Goal: Information Seeking & Learning: Learn about a topic

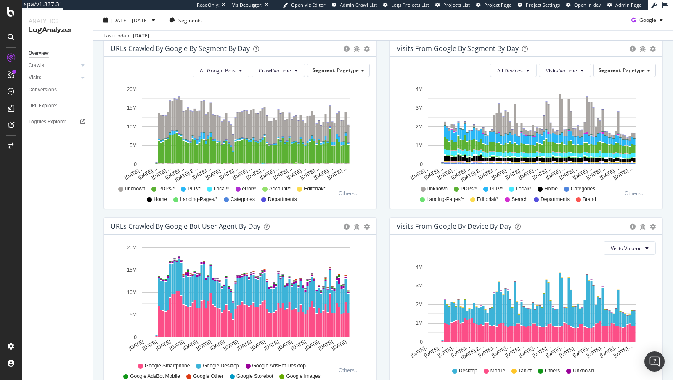
scroll to position [330, 0]
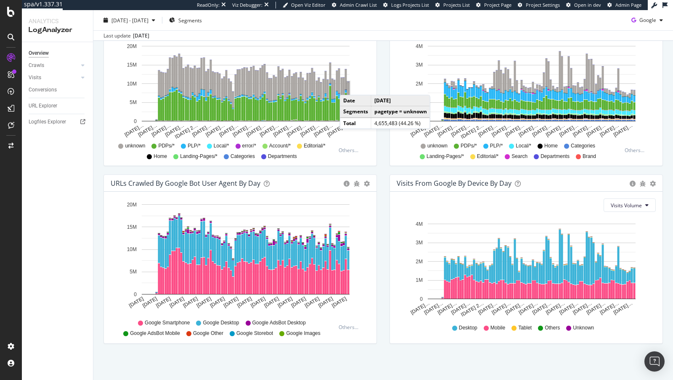
click at [348, 85] on rect "A chart." at bounding box center [349, 90] width 2 height 17
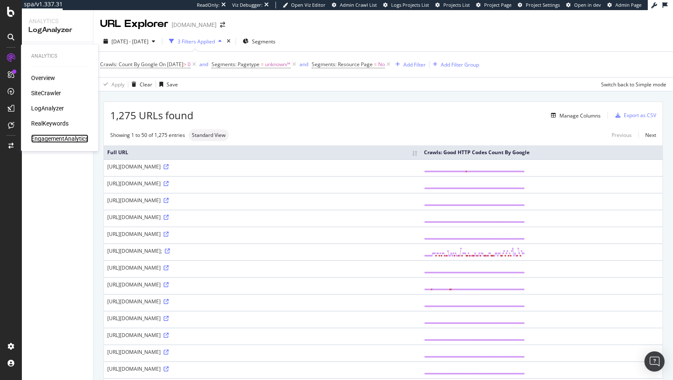
click at [70, 135] on div "EngagementAnalytics" at bounding box center [59, 138] width 57 height 8
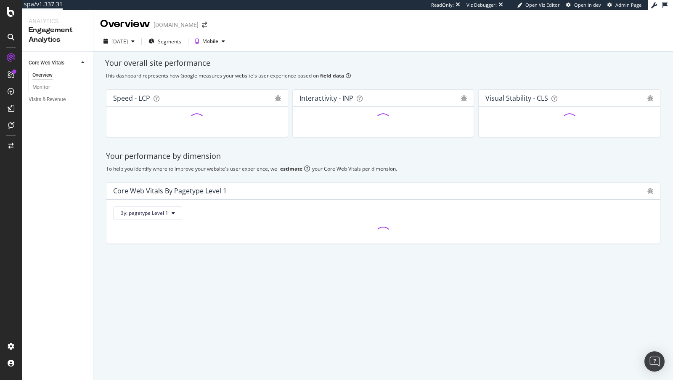
click at [58, 105] on div "Visits & Revenue" at bounding box center [61, 99] width 64 height 12
click at [51, 99] on div "Visits & Revenue" at bounding box center [47, 99] width 37 height 9
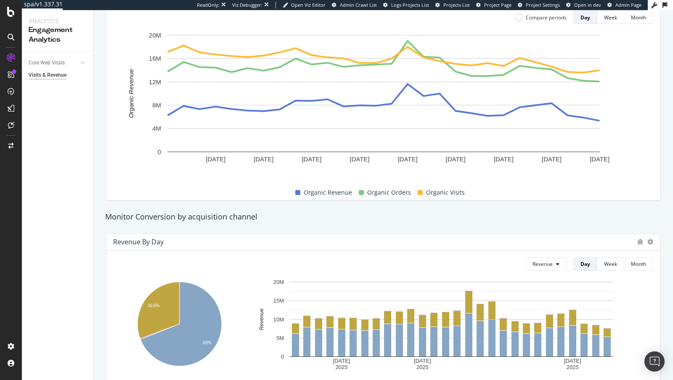
scroll to position [126, 0]
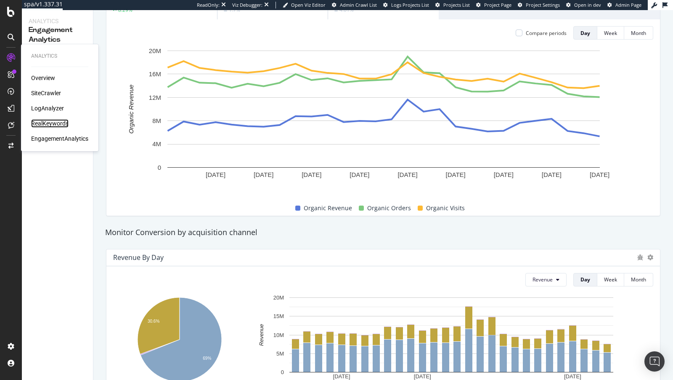
click at [57, 121] on div "RealKeywords" at bounding box center [49, 123] width 37 height 8
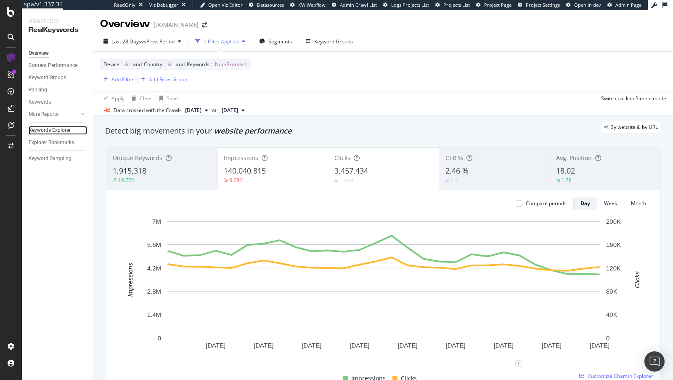
click at [59, 130] on div "Keywords Explorer" at bounding box center [50, 130] width 42 height 9
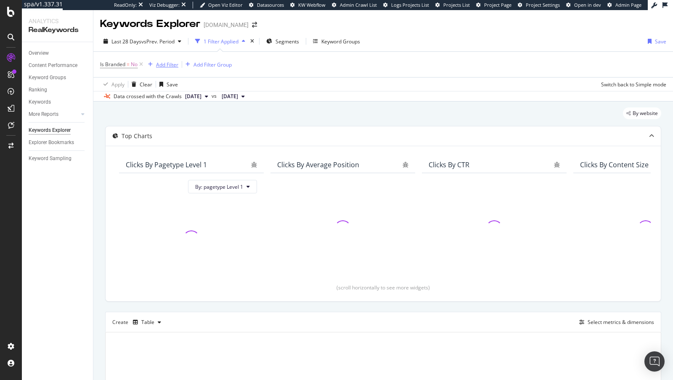
click at [171, 66] on div "Add Filter" at bounding box center [167, 64] width 22 height 7
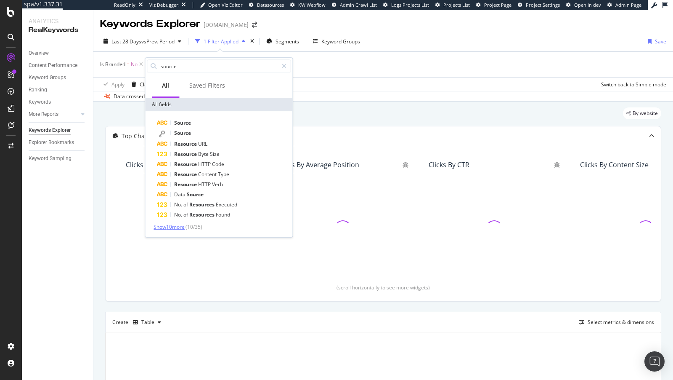
type input "source"
click at [175, 228] on span "Show 10 more" at bounding box center [169, 226] width 31 height 7
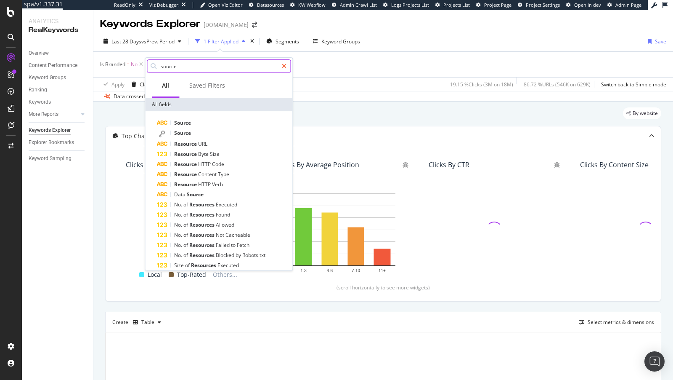
click at [284, 65] on icon at bounding box center [284, 66] width 5 height 6
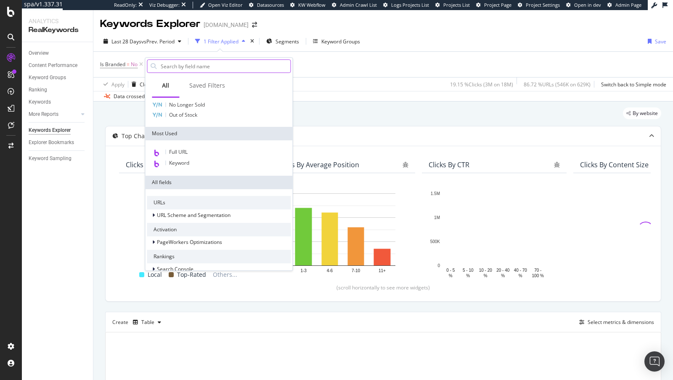
scroll to position [135, 0]
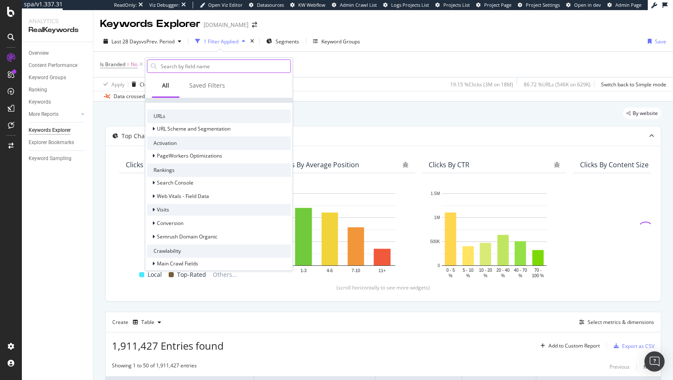
click at [154, 209] on icon at bounding box center [153, 209] width 3 height 5
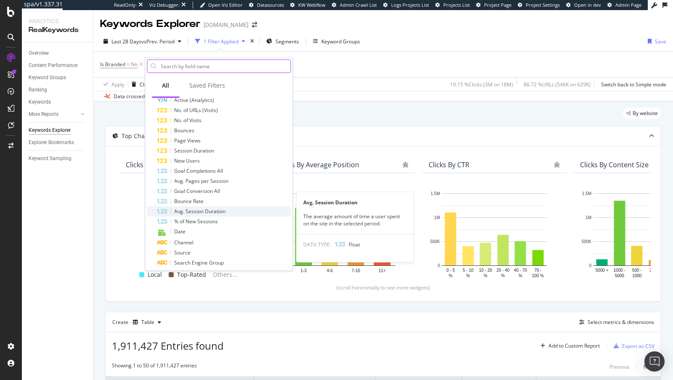
scroll to position [273, 0]
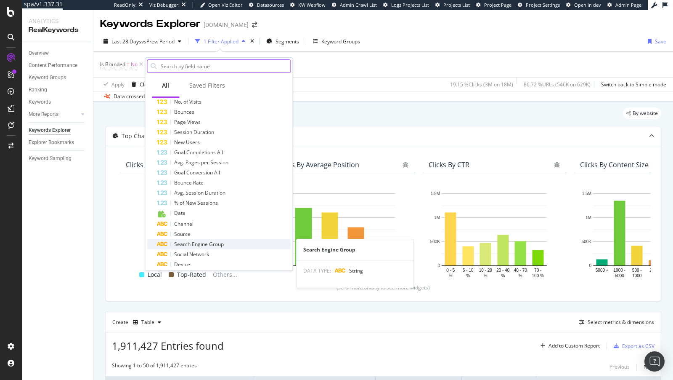
click at [192, 241] on span "Search Engine Group" at bounding box center [199, 243] width 50 height 7
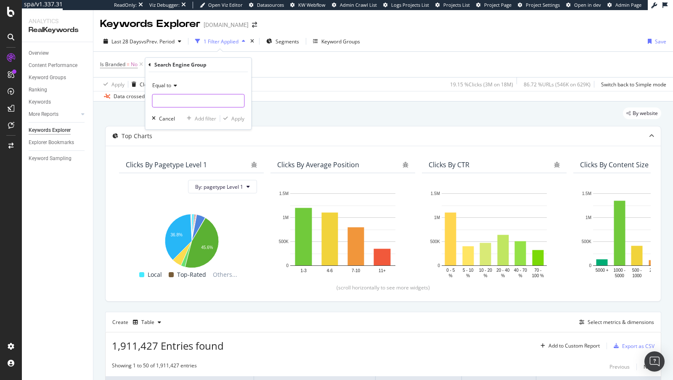
click at [170, 101] on input "text" at bounding box center [198, 100] width 92 height 13
click at [247, 109] on div "Equal to Fetching suggestions Cancel Add filter Apply" at bounding box center [198, 100] width 106 height 57
click at [212, 102] on input "text" at bounding box center [198, 100] width 92 height 13
click at [197, 102] on input "bing" at bounding box center [192, 100] width 80 height 13
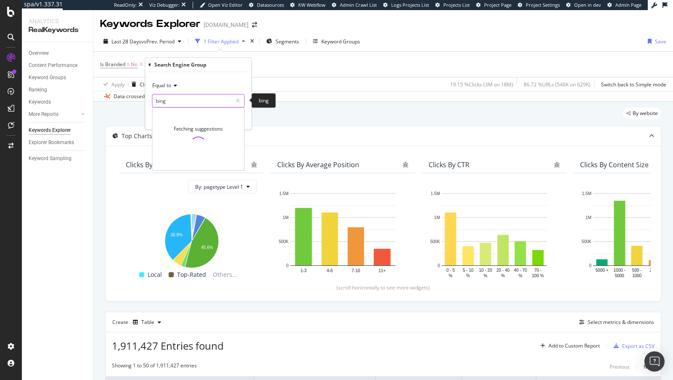
click at [197, 102] on input "bing" at bounding box center [192, 100] width 80 height 13
type input "Bing"
click at [248, 115] on div "Equal to Bing Bing Fetching suggestions Cancel Add filter Apply" at bounding box center [198, 100] width 106 height 57
click at [231, 116] on div "button" at bounding box center [225, 118] width 11 height 5
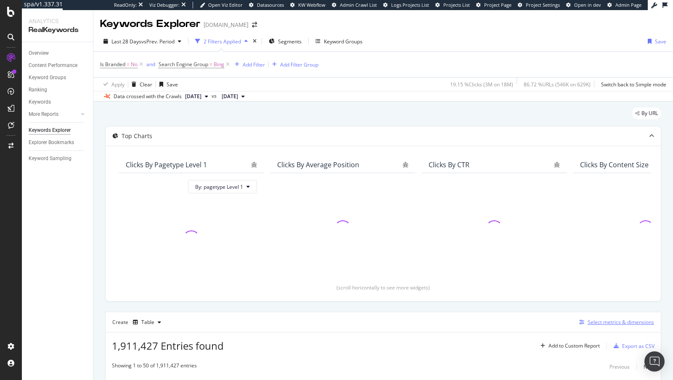
click at [595, 322] on div "Select metrics & dimensions" at bounding box center [621, 321] width 66 height 7
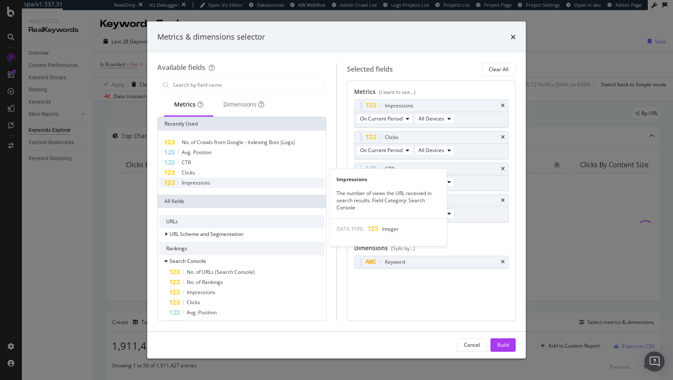
scroll to position [103, 0]
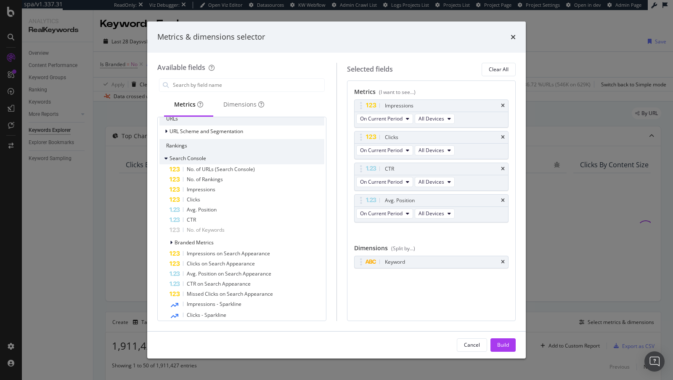
click at [162, 161] on div "Search Console" at bounding box center [182, 158] width 47 height 8
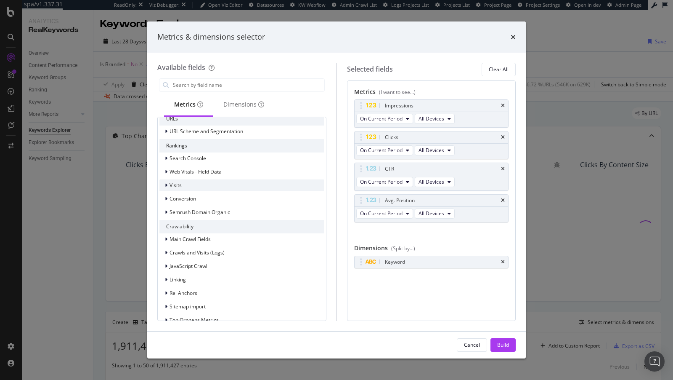
click at [167, 181] on div "modal" at bounding box center [167, 185] width 5 height 8
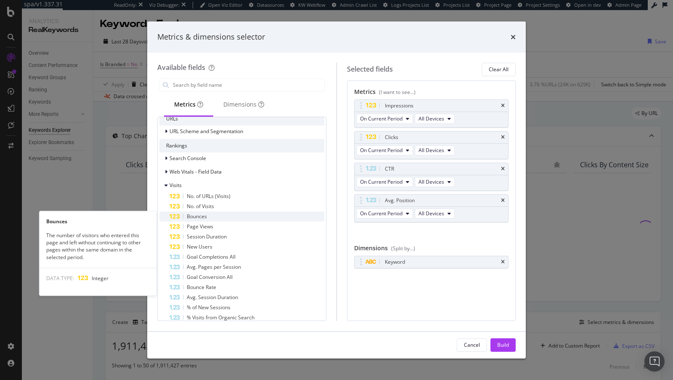
click at [194, 211] on div "Bounces" at bounding box center [247, 216] width 155 height 10
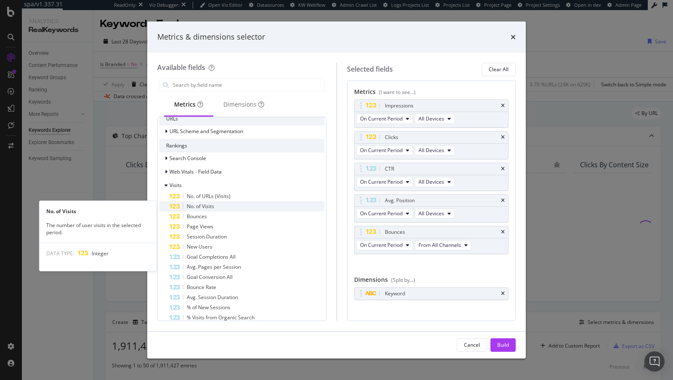
click at [198, 206] on span "No. of Visits" at bounding box center [200, 205] width 27 height 7
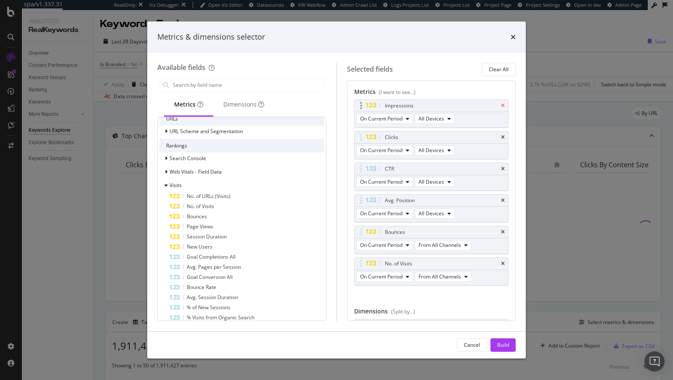
click at [504, 104] on icon "times" at bounding box center [503, 105] width 4 height 5
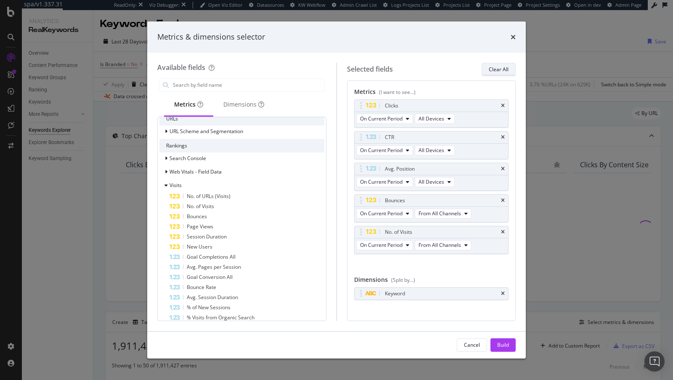
click at [503, 67] on div "Clear All" at bounding box center [499, 69] width 20 height 7
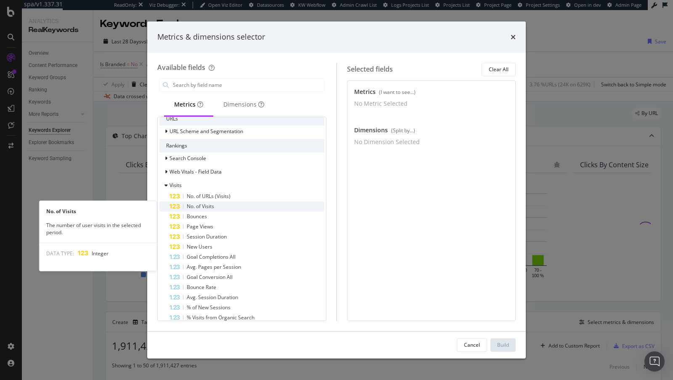
click at [253, 208] on div "No. of Visits" at bounding box center [247, 206] width 155 height 10
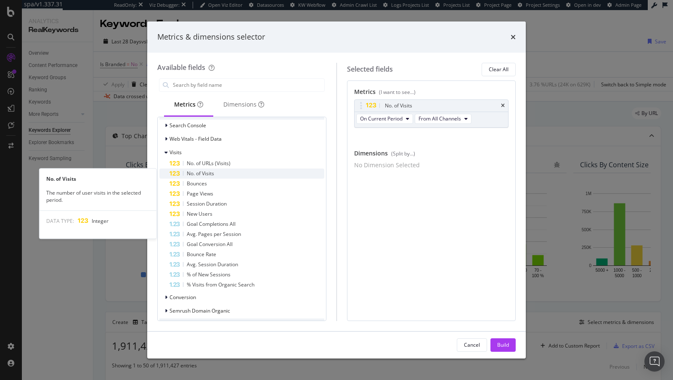
scroll to position [135, 0]
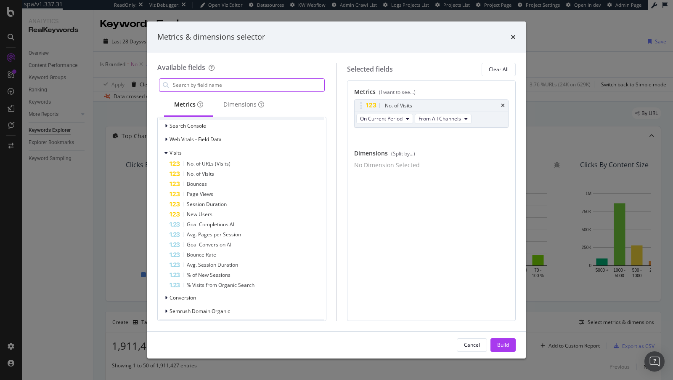
click at [223, 87] on input "modal" at bounding box center [248, 85] width 152 height 13
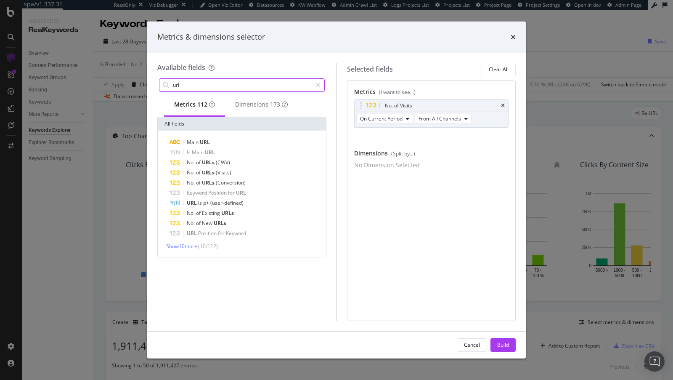
scroll to position [0, 0]
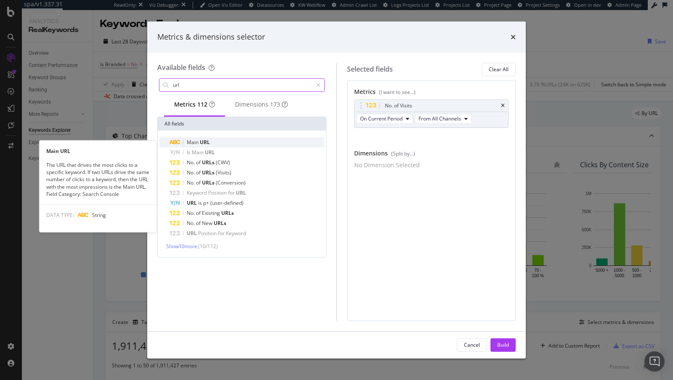
type input "url"
click at [217, 142] on div "Main URL" at bounding box center [247, 142] width 155 height 10
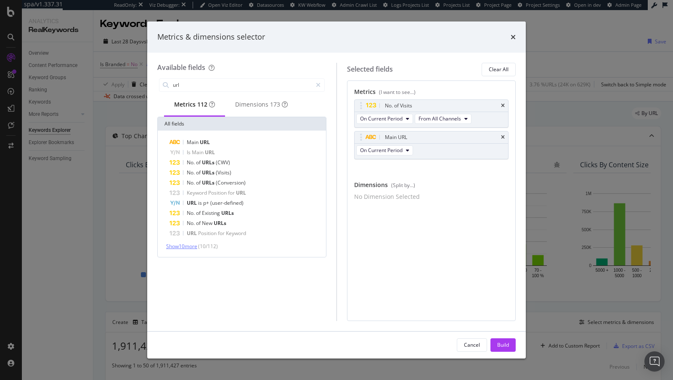
click at [193, 250] on span "Show 10 more" at bounding box center [181, 245] width 31 height 7
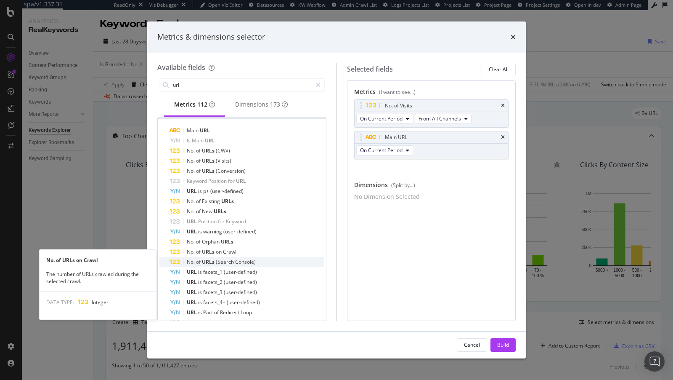
scroll to position [40, 0]
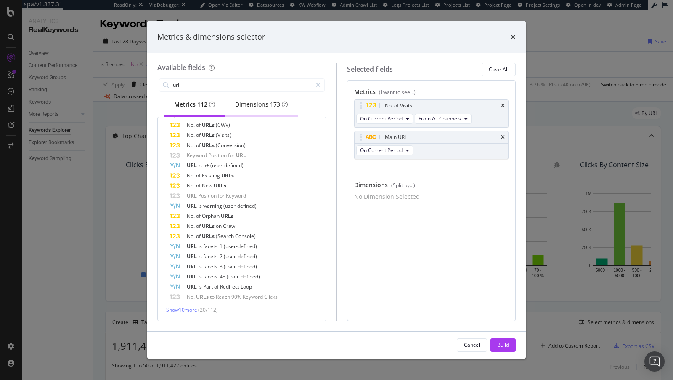
click at [261, 105] on div "Dimensions 173" at bounding box center [261, 104] width 53 height 8
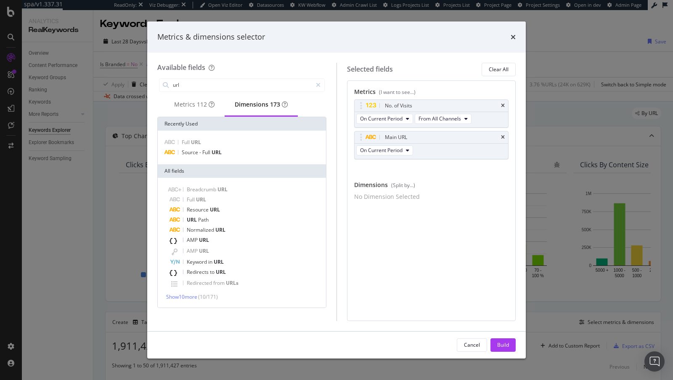
scroll to position [0, 0]
click at [503, 135] on icon "times" at bounding box center [503, 137] width 4 height 5
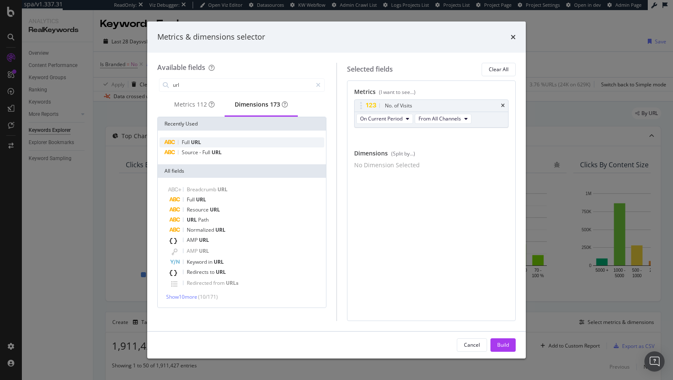
click at [215, 140] on div "Full URL" at bounding box center [241, 142] width 165 height 10
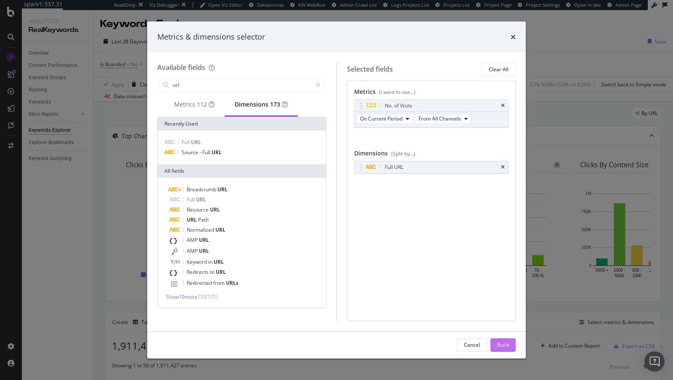
click at [502, 345] on div "Build" at bounding box center [503, 344] width 12 height 7
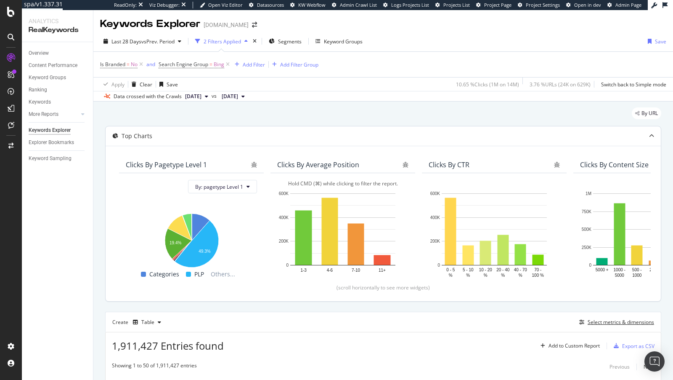
scroll to position [106, 0]
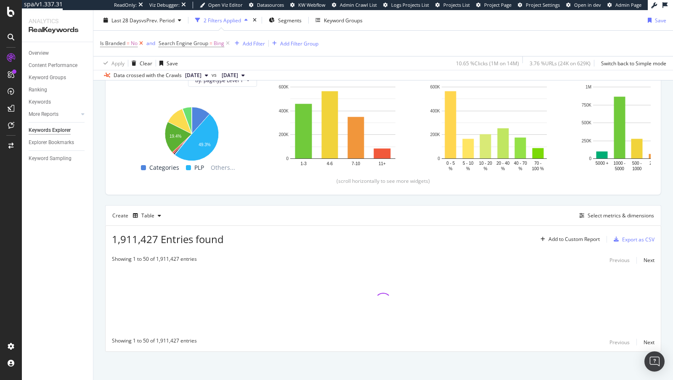
click at [143, 46] on icon at bounding box center [141, 43] width 7 height 8
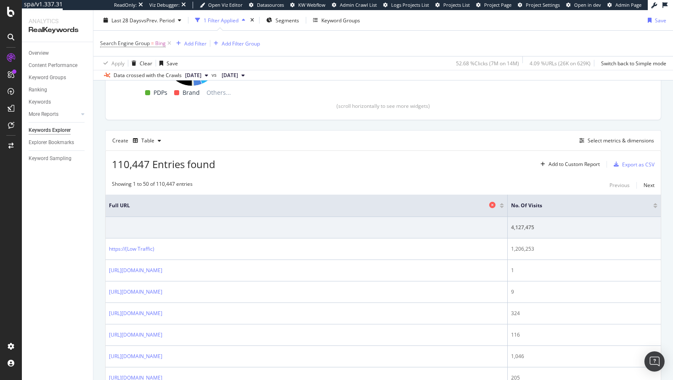
scroll to position [153, 0]
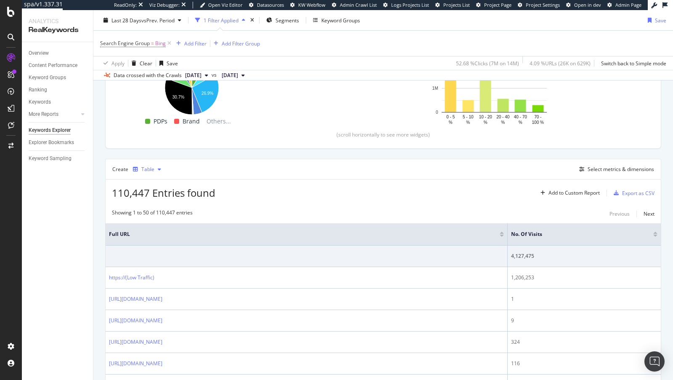
click at [147, 167] on div "Table" at bounding box center [147, 169] width 13 height 5
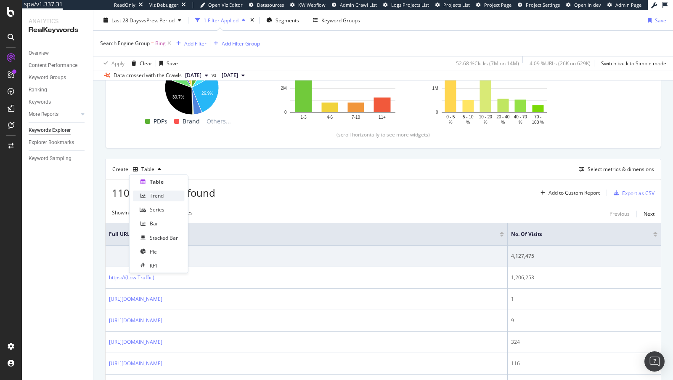
click at [160, 193] on div "Trend" at bounding box center [157, 195] width 14 height 7
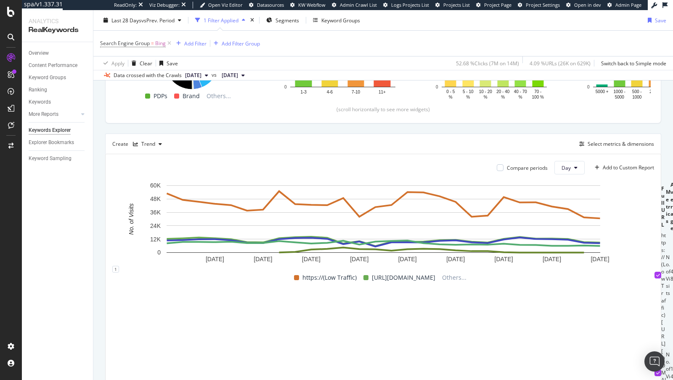
scroll to position [239, 0]
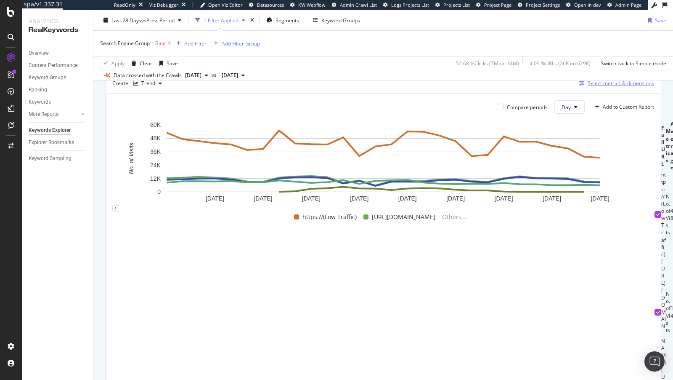
click at [621, 80] on div "Select metrics & dimensions" at bounding box center [621, 83] width 66 height 7
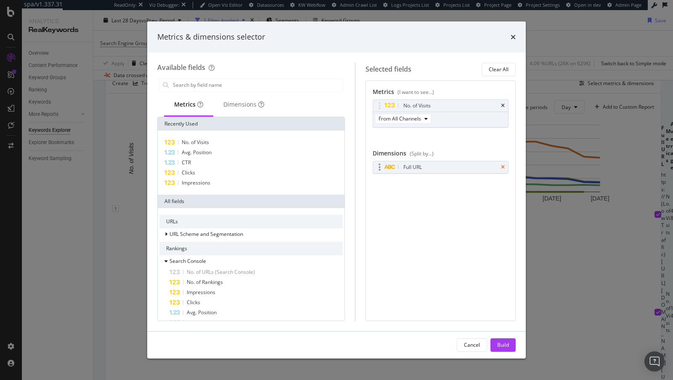
click at [504, 165] on icon "times" at bounding box center [503, 167] width 4 height 5
click at [505, 342] on div "Build" at bounding box center [503, 344] width 12 height 7
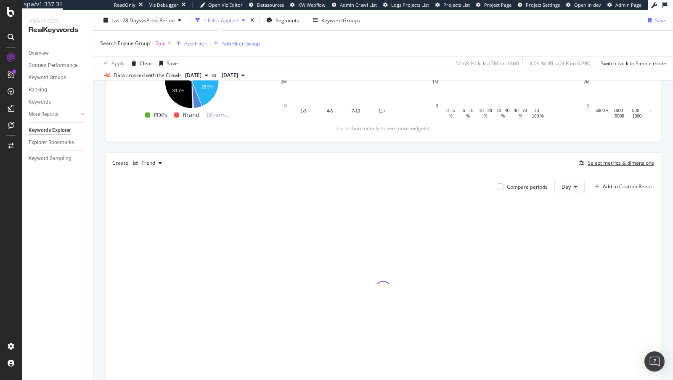
scroll to position [124, 0]
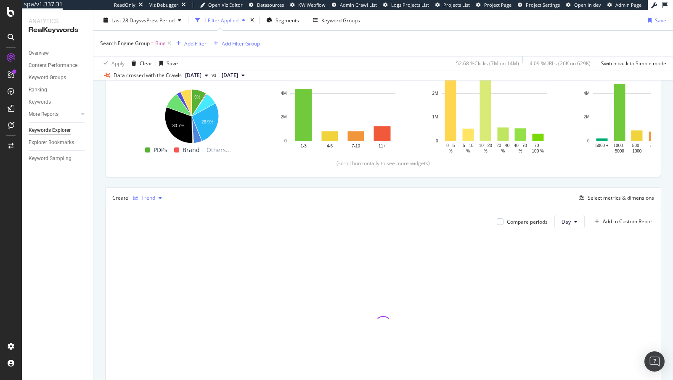
click at [141, 195] on div "Trend" at bounding box center [148, 197] width 14 height 5
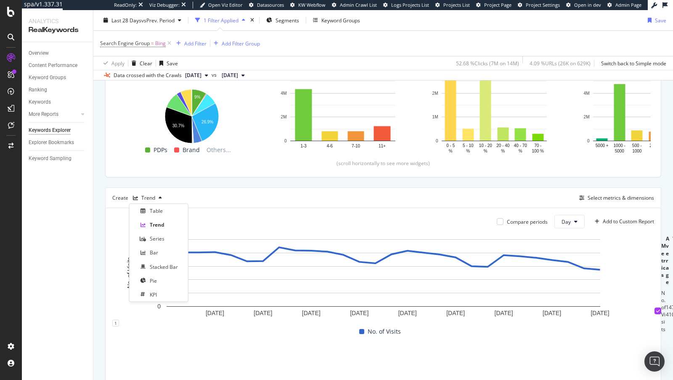
click at [335, 208] on div "Compare periods Day Add to Custom Report 21 Aug. 2025 24 Aug. 2025 27 Aug. 2025…" at bounding box center [383, 314] width 555 height 212
click at [515, 215] on div "Compare periods" at bounding box center [522, 221] width 51 height 13
click at [514, 216] on div "Compare periods" at bounding box center [522, 221] width 51 height 13
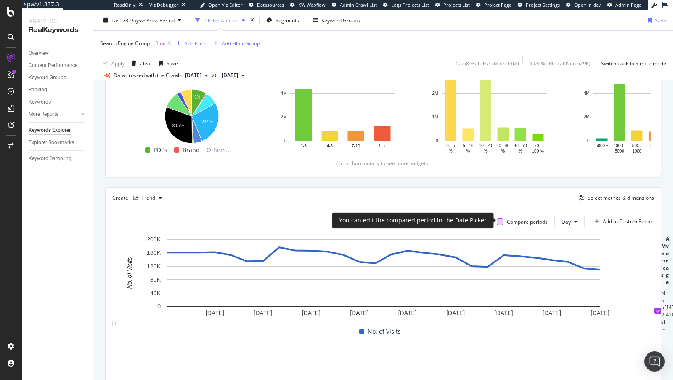
click at [502, 220] on div at bounding box center [500, 221] width 7 height 7
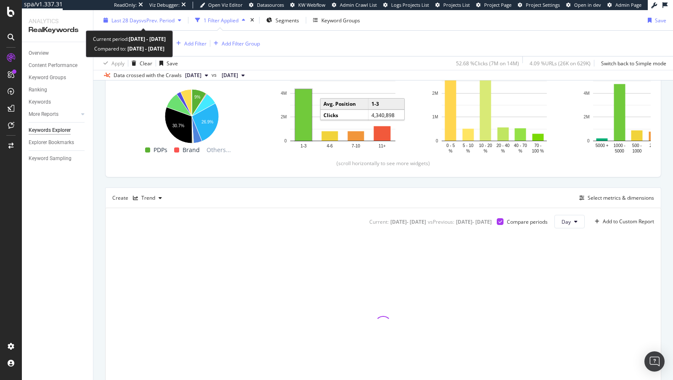
click at [146, 23] on div "Last 28 Days vs Prev. Period" at bounding box center [143, 19] width 63 height 7
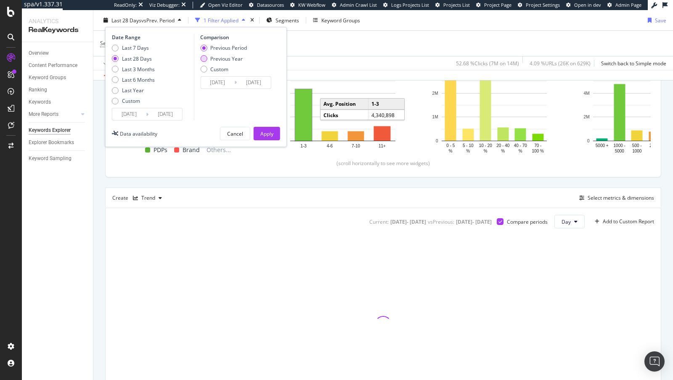
click at [232, 58] on div "Previous Year" at bounding box center [226, 58] width 32 height 7
type input "2024/08/19"
type input "2024/09/15"
click at [271, 134] on div "Apply" at bounding box center [266, 133] width 13 height 7
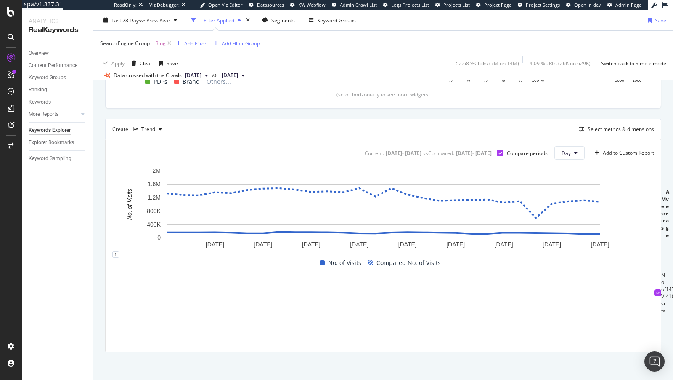
scroll to position [0, 540]
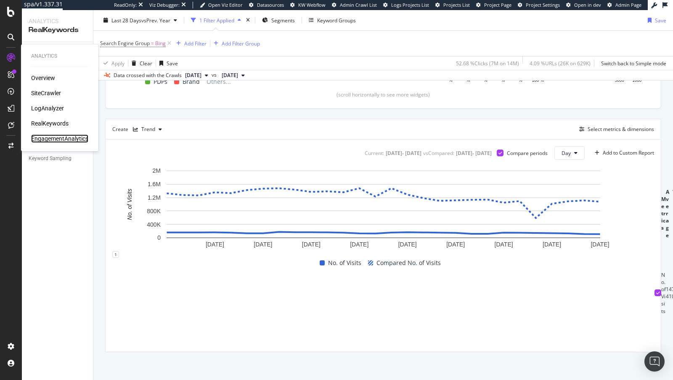
click at [62, 137] on div "EngagementAnalytics" at bounding box center [59, 138] width 57 height 8
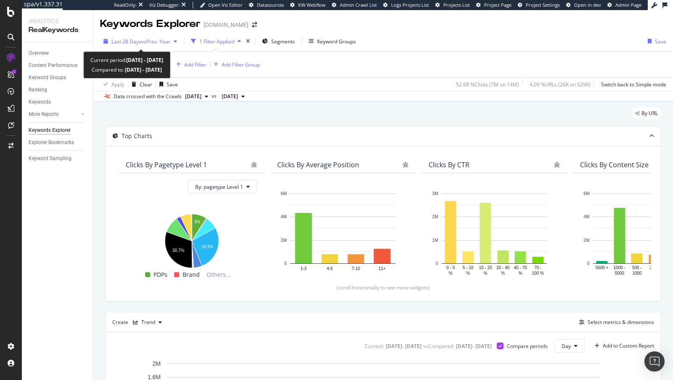
click at [157, 45] on div "Last 28 Days vs Prev. Year" at bounding box center [140, 41] width 80 height 13
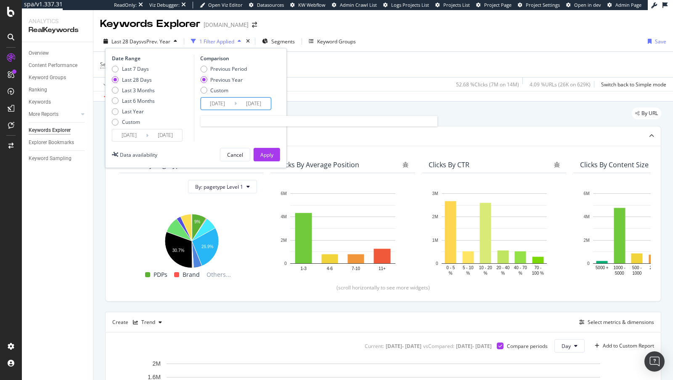
click at [207, 101] on input "2024/08/19" at bounding box center [218, 104] width 34 height 12
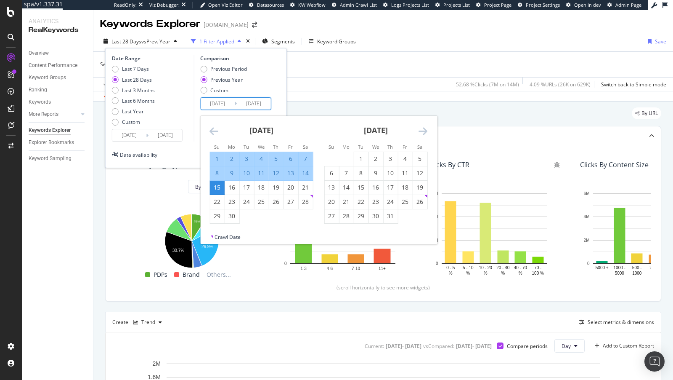
click at [215, 158] on div "1" at bounding box center [217, 158] width 14 height 8
type input "2024/09/01"
click at [219, 187] on div "15" at bounding box center [217, 187] width 14 height 8
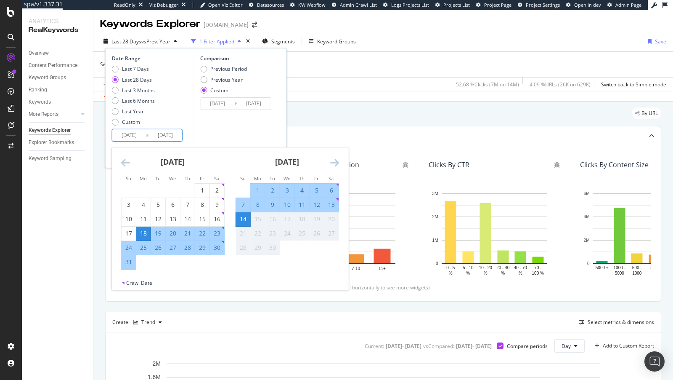
click at [128, 133] on input "2025/08/18" at bounding box center [129, 135] width 34 height 12
click at [258, 192] on div "1" at bounding box center [258, 190] width 14 height 8
type input "2025/09/01"
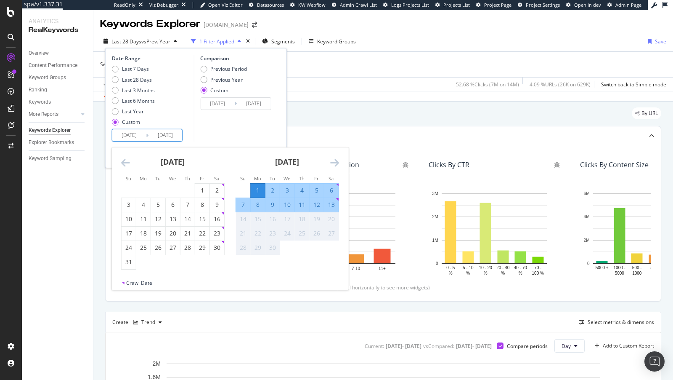
click at [331, 205] on div "13" at bounding box center [331, 204] width 14 height 8
type input "2025/09/13"
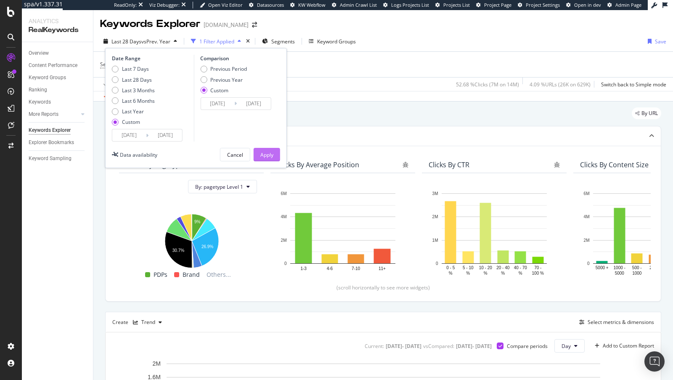
click at [271, 152] on div "Apply" at bounding box center [266, 154] width 13 height 7
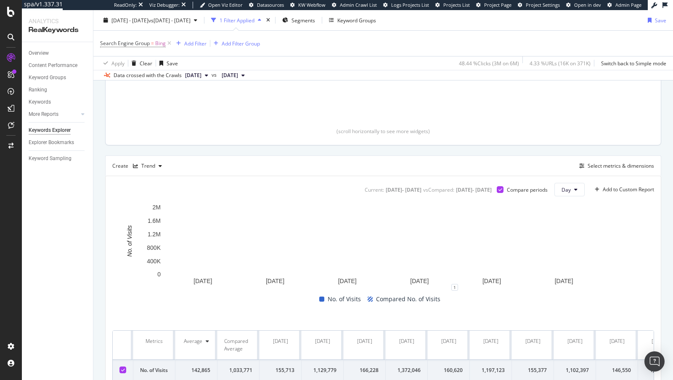
scroll to position [193, 0]
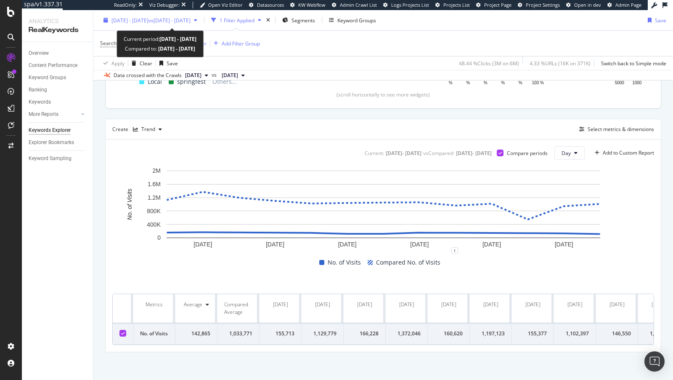
click at [146, 22] on span "2025 Sep. 1st - Sep. 13th" at bounding box center [130, 19] width 37 height 7
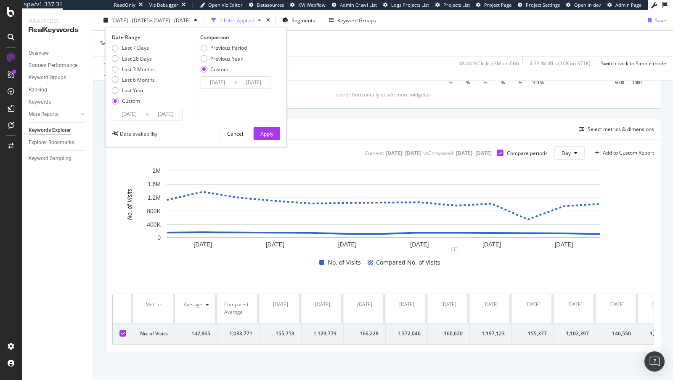
click at [134, 114] on input "2025/09/01" at bounding box center [129, 114] width 34 height 12
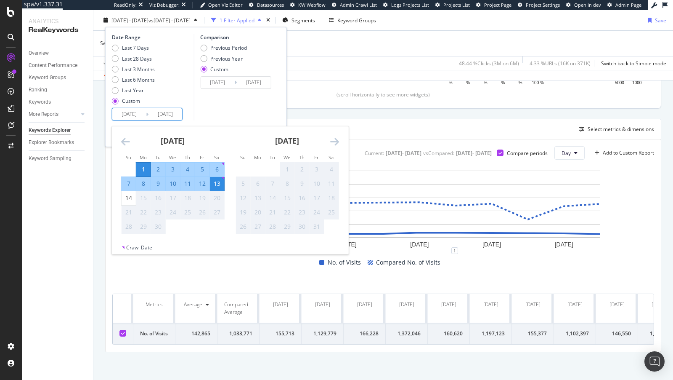
click at [126, 136] on icon "Move backward to switch to the previous month." at bounding box center [125, 141] width 9 height 10
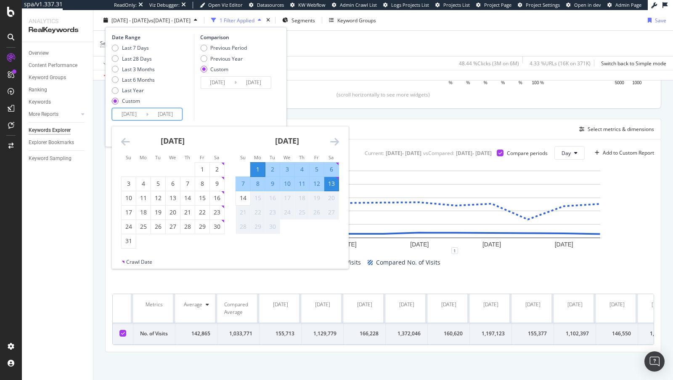
click at [126, 136] on icon "Move backward to switch to the previous month." at bounding box center [125, 141] width 9 height 10
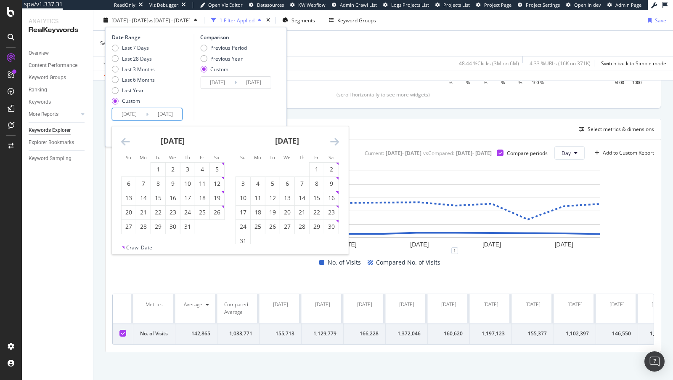
click at [126, 136] on icon "Move backward to switch to the previous month." at bounding box center [125, 141] width 9 height 10
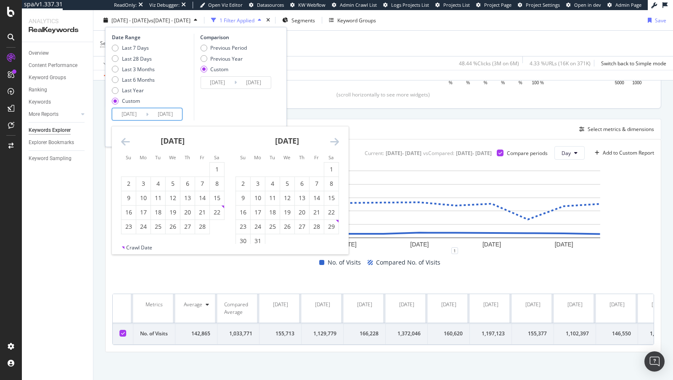
click at [126, 136] on icon "Move backward to switch to the previous month." at bounding box center [125, 141] width 9 height 10
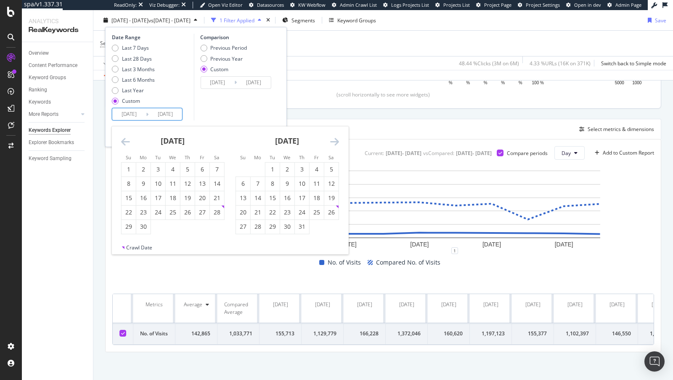
click at [126, 136] on icon "Move backward to switch to the previous month." at bounding box center [125, 141] width 9 height 10
click at [247, 165] on div "1" at bounding box center [243, 169] width 14 height 8
type input "2024/09/01"
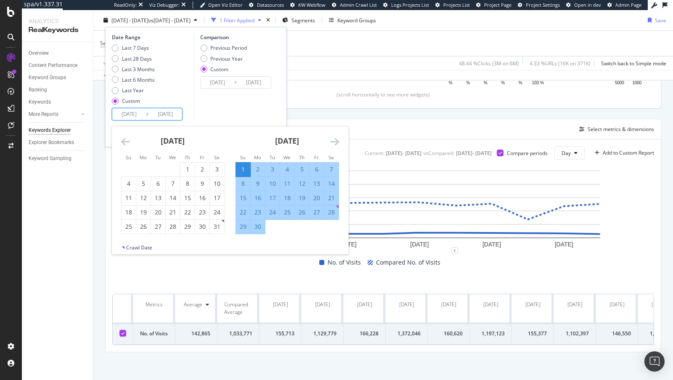
click at [333, 183] on div "14" at bounding box center [331, 183] width 14 height 8
type input "2024/09/14"
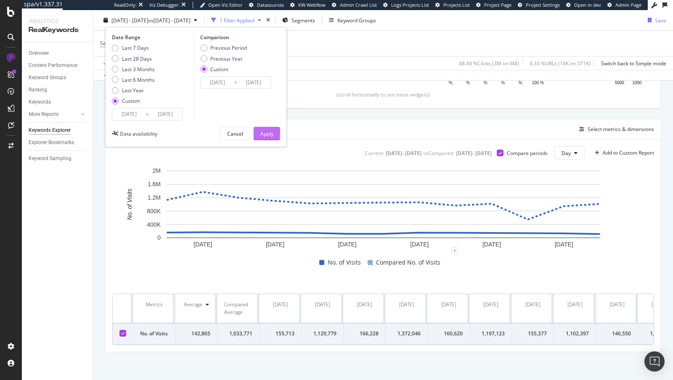
click at [260, 133] on button "Apply" at bounding box center [267, 133] width 27 height 13
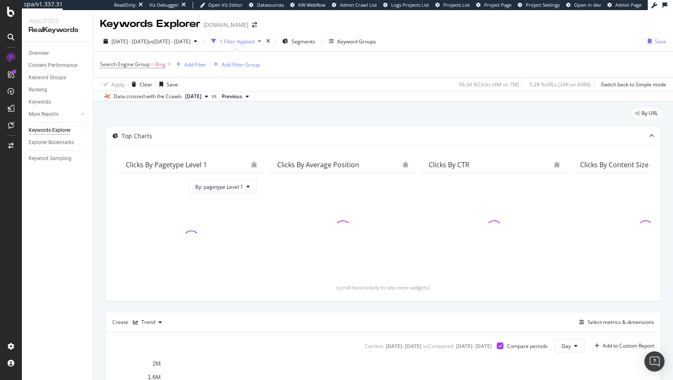
scroll to position [145, 0]
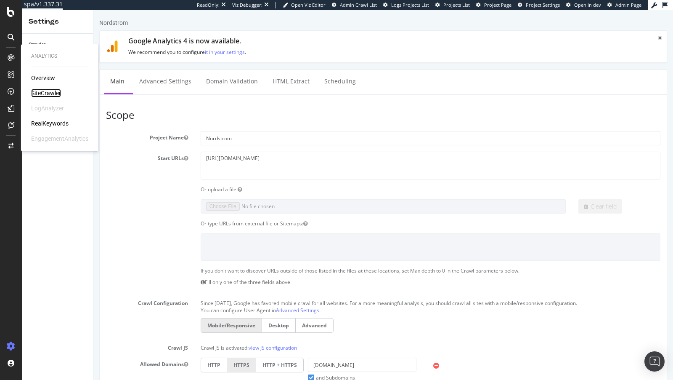
click at [52, 92] on div "SiteCrawler" at bounding box center [46, 93] width 30 height 8
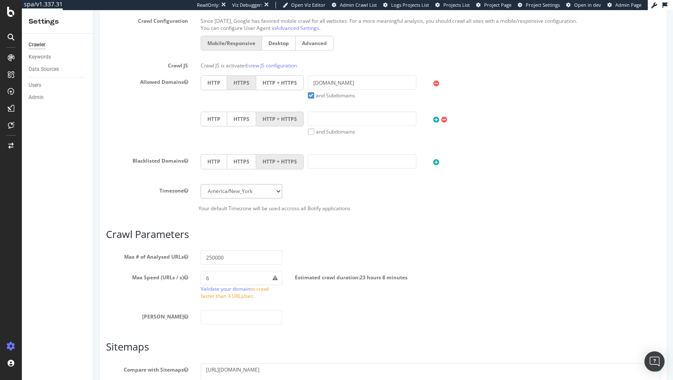
scroll to position [373, 0]
